Goal: Information Seeking & Learning: Check status

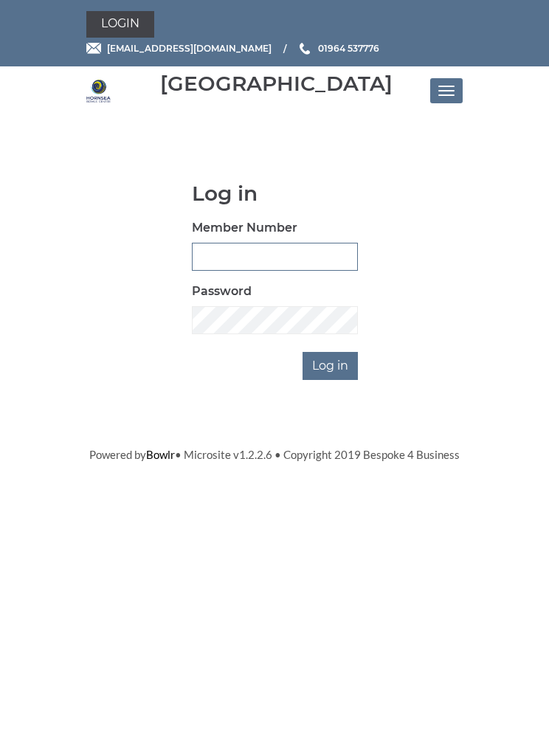
type input "0822"
click at [331, 364] on input "Log in" at bounding box center [329, 366] width 55 height 28
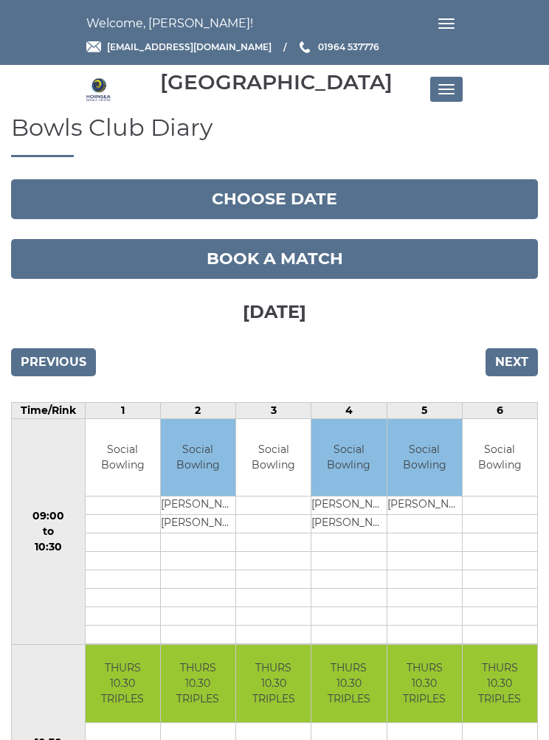
click at [446, 83] on button "Toggle navigation" at bounding box center [446, 89] width 32 height 25
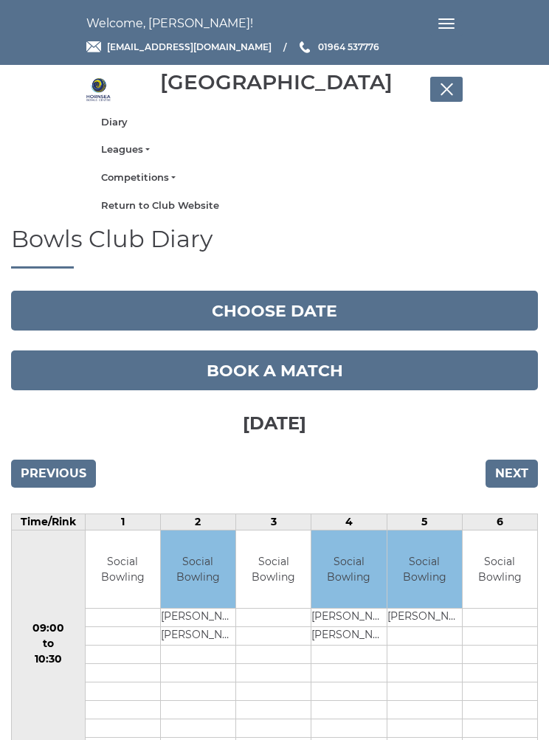
click at [139, 153] on link "Leagues" at bounding box center [274, 149] width 347 height 13
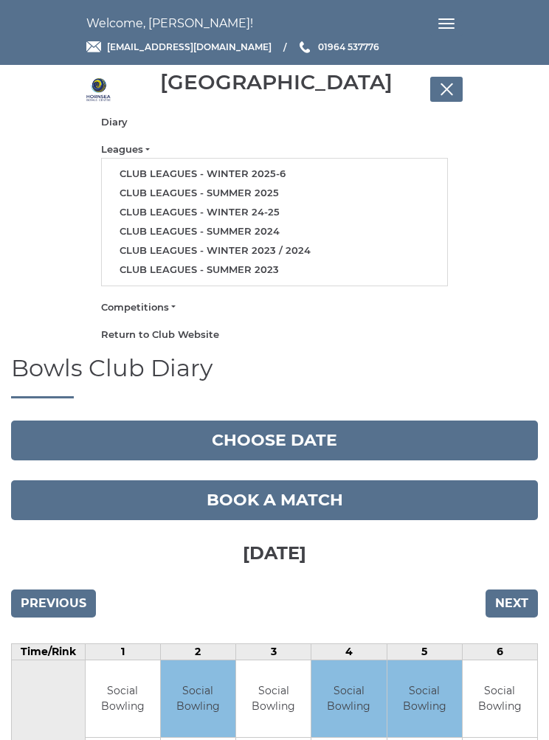
click at [282, 177] on link "Club leagues - Winter 2025-6" at bounding box center [274, 174] width 345 height 19
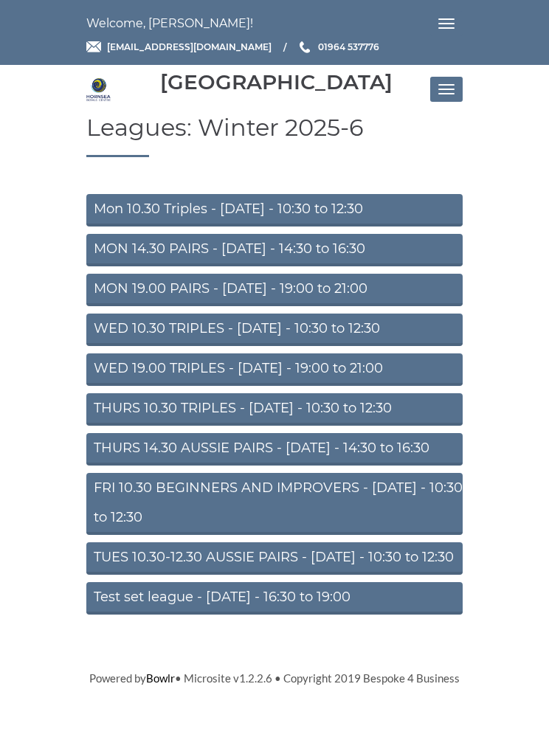
click at [351, 207] on link "Mon 10.30 Triples - Monday - 10:30 to 12:30" at bounding box center [274, 210] width 376 height 32
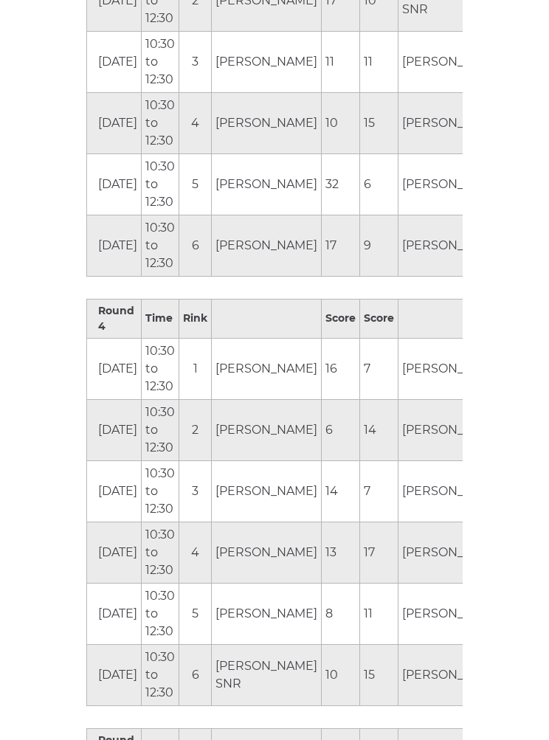
scroll to position [1938, 0]
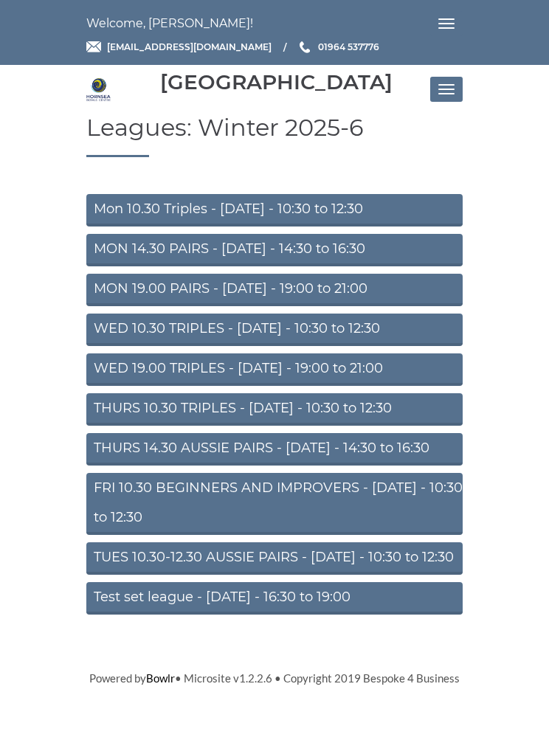
click at [266, 409] on link "THURS 10.30 TRIPLES - [DATE] - 10:30 to 12:30" at bounding box center [274, 409] width 376 height 32
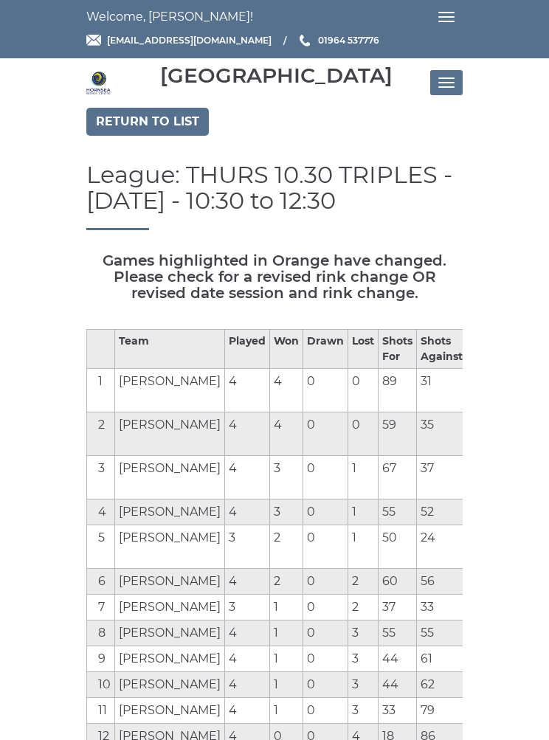
scroll to position [7, 0]
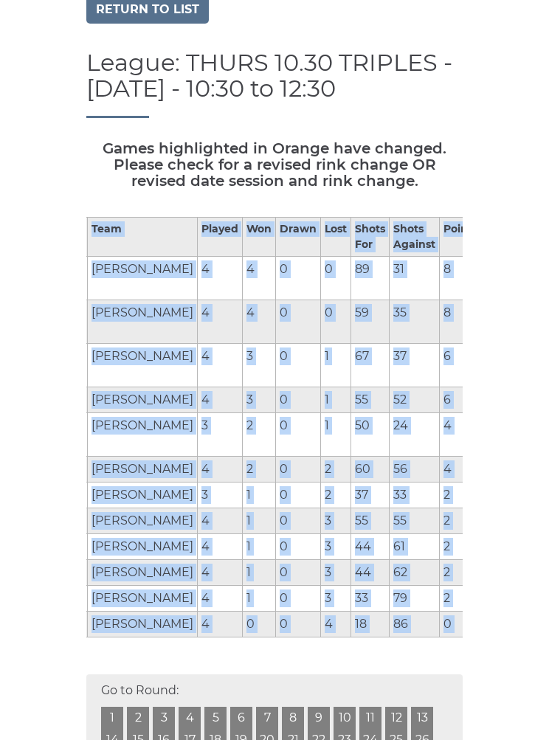
scroll to position [118, 0]
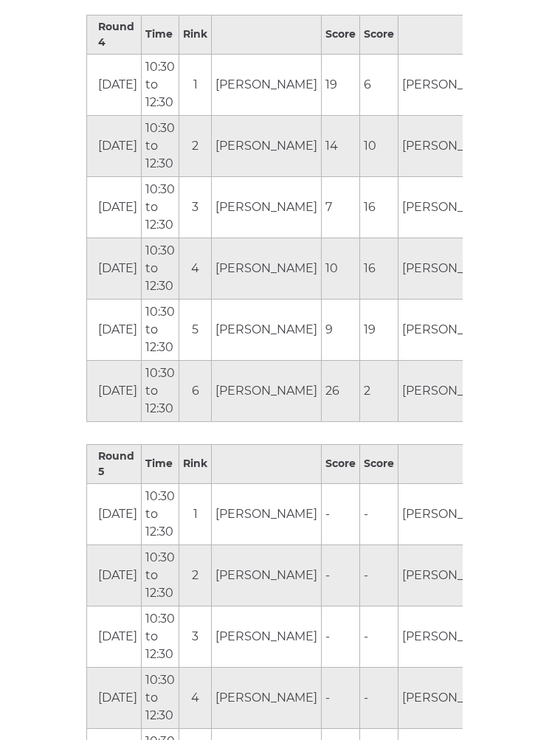
scroll to position [2188, 0]
